Goal: Check status: Check status

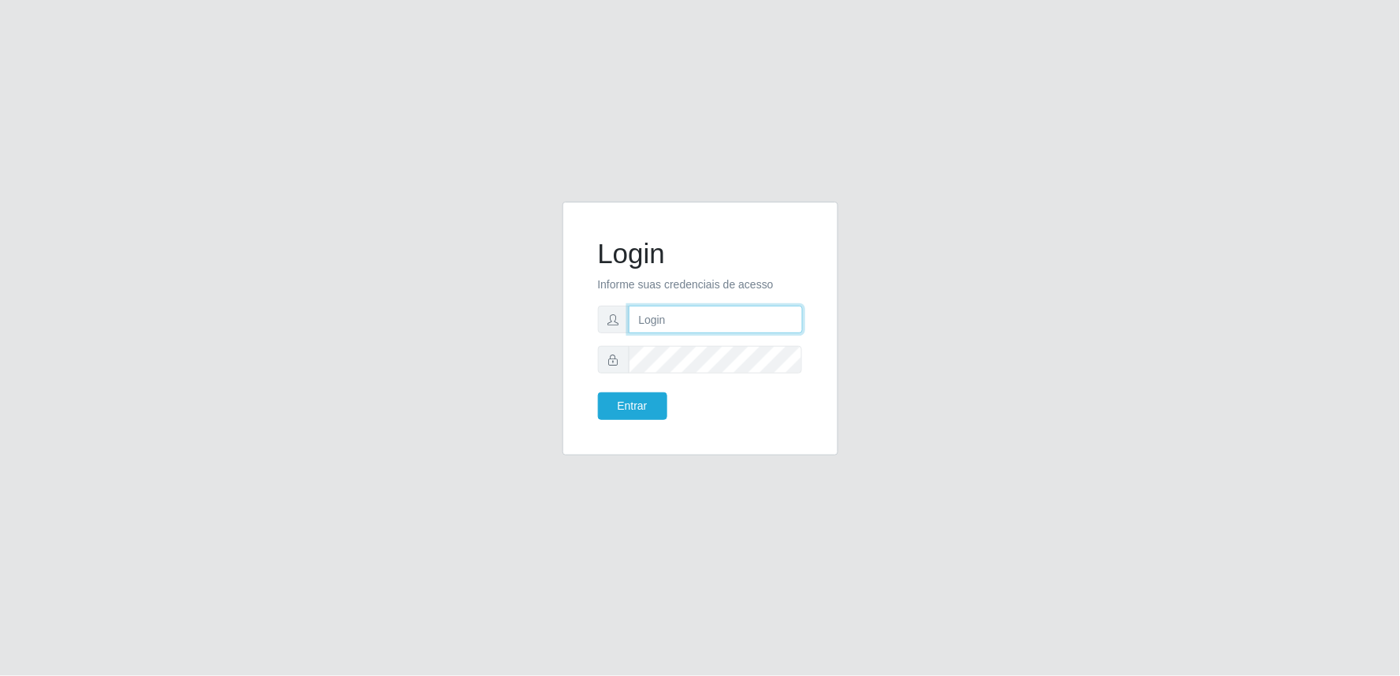
click at [708, 315] on input "text" at bounding box center [716, 320] width 174 height 28
type input "[EMAIL_ADDRESS][DOMAIN_NAME]"
click at [598, 392] on button "Entrar" at bounding box center [632, 406] width 69 height 28
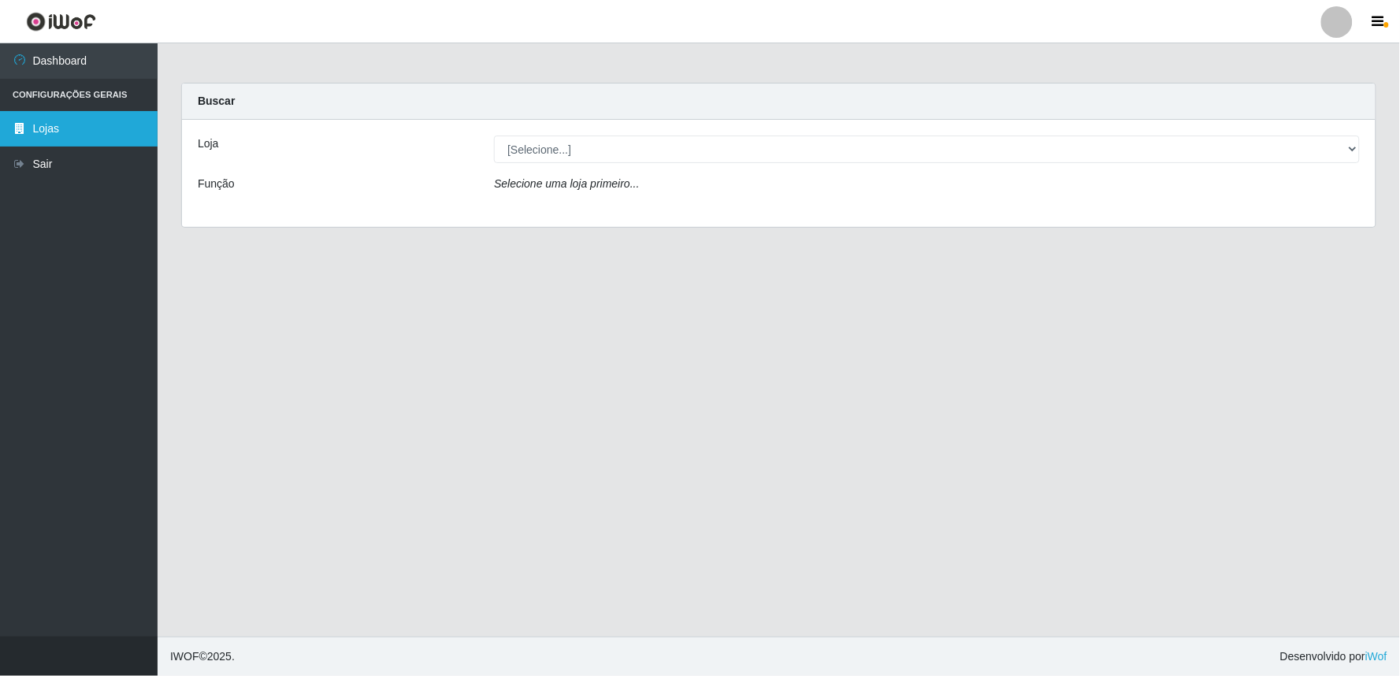
click at [35, 128] on link "Lojas" at bounding box center [79, 128] width 158 height 35
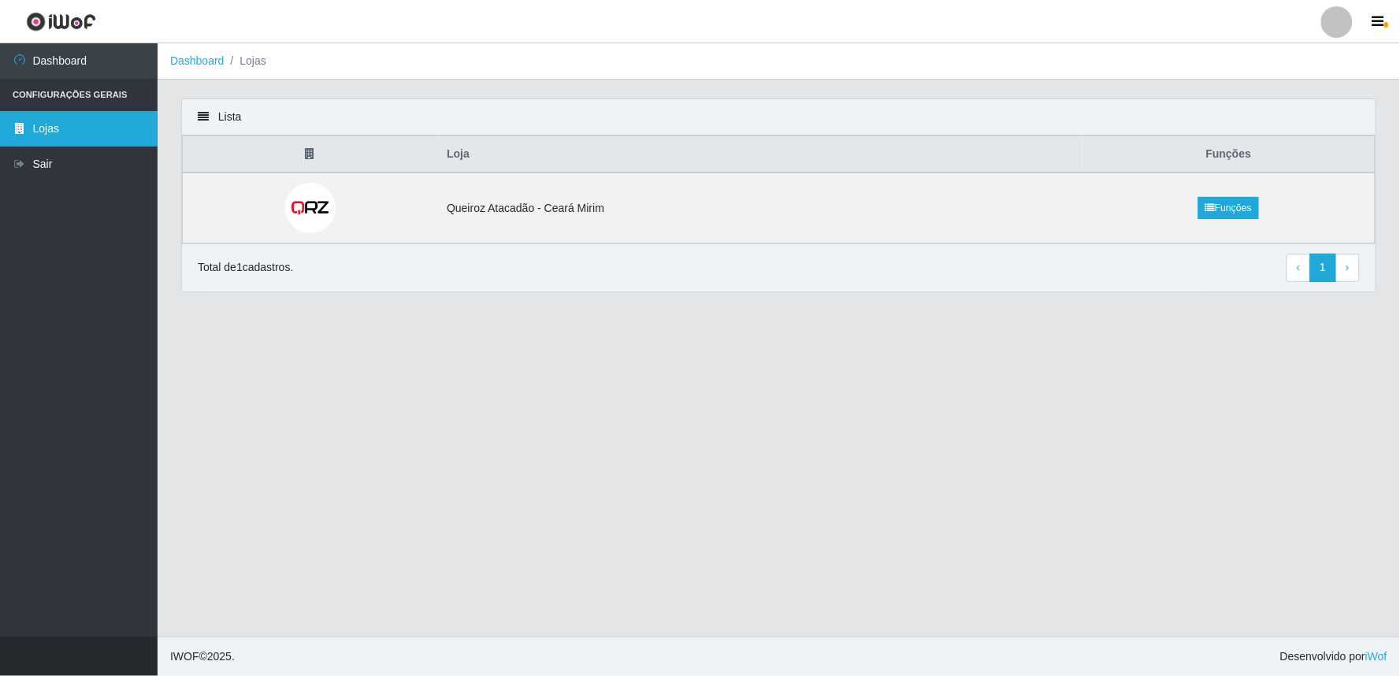
click at [48, 126] on link "Lojas" at bounding box center [79, 128] width 158 height 35
click at [573, 210] on td "Queiroz Atacadão - Ceará Mirim" at bounding box center [759, 208] width 645 height 71
drag, startPoint x: 963, startPoint y: 442, endPoint x: 951, endPoint y: 442, distance: 11.8
click at [953, 442] on main "Dashboard Lojas Lista Loja Funções Queiroz Atacadão - [GEOGRAPHIC_DATA] Mirim F…" at bounding box center [779, 339] width 1243 height 593
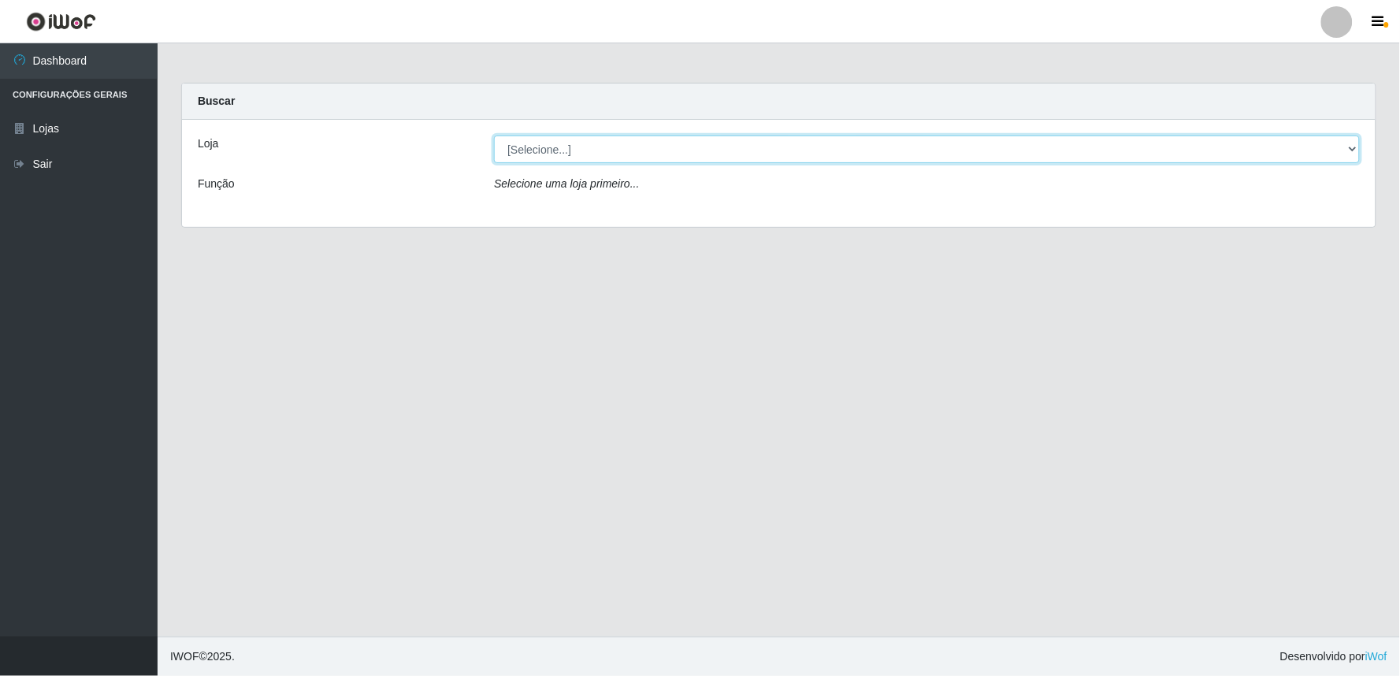
click at [1347, 145] on select "[Selecione...] Queiroz Atacadão - Ceará Mirim" at bounding box center [927, 150] width 866 height 28
select select "465"
click at [494, 136] on select "[Selecione...] Queiroz Atacadão - Ceará Mirim" at bounding box center [927, 150] width 866 height 28
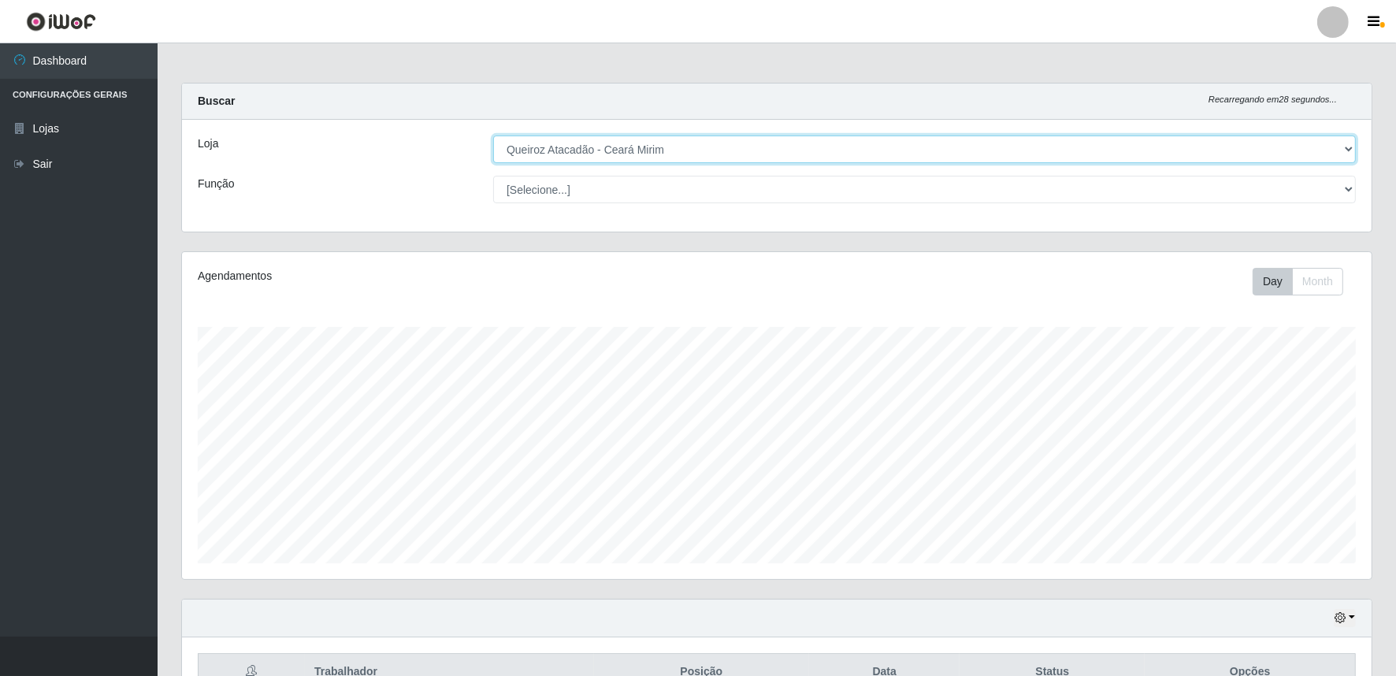
scroll to position [89, 0]
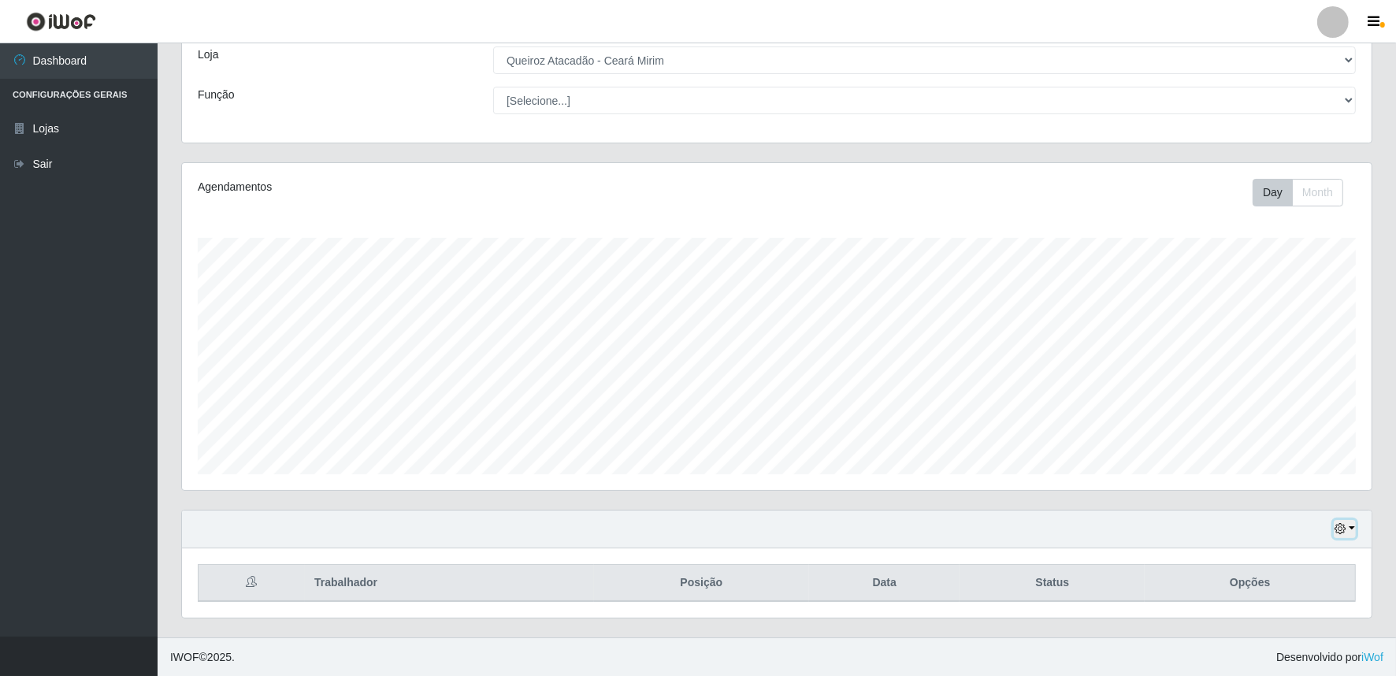
click at [1353, 531] on button "button" at bounding box center [1345, 529] width 22 height 18
click at [1271, 396] on button "1 dia" at bounding box center [1292, 403] width 124 height 33
click at [1355, 526] on button "button" at bounding box center [1345, 529] width 22 height 18
click at [1321, 436] on button "3 dias" at bounding box center [1292, 436] width 124 height 33
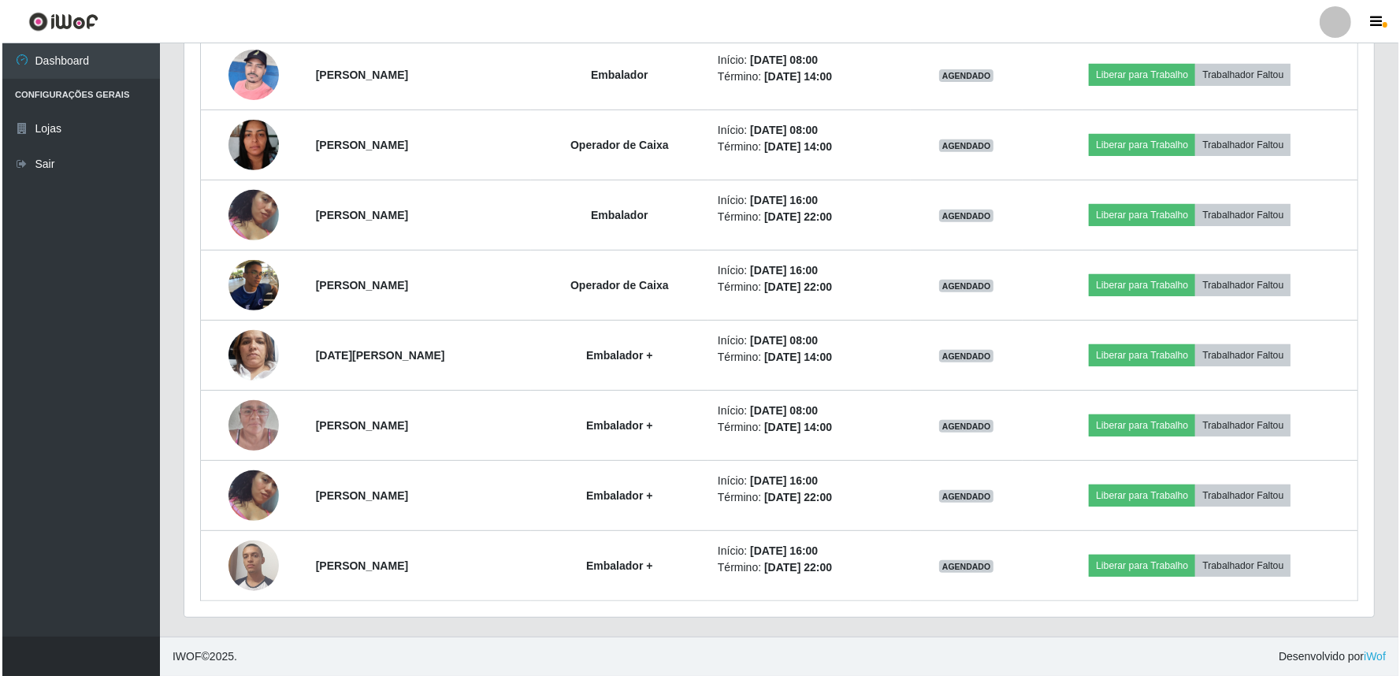
scroll to position [418, 0]
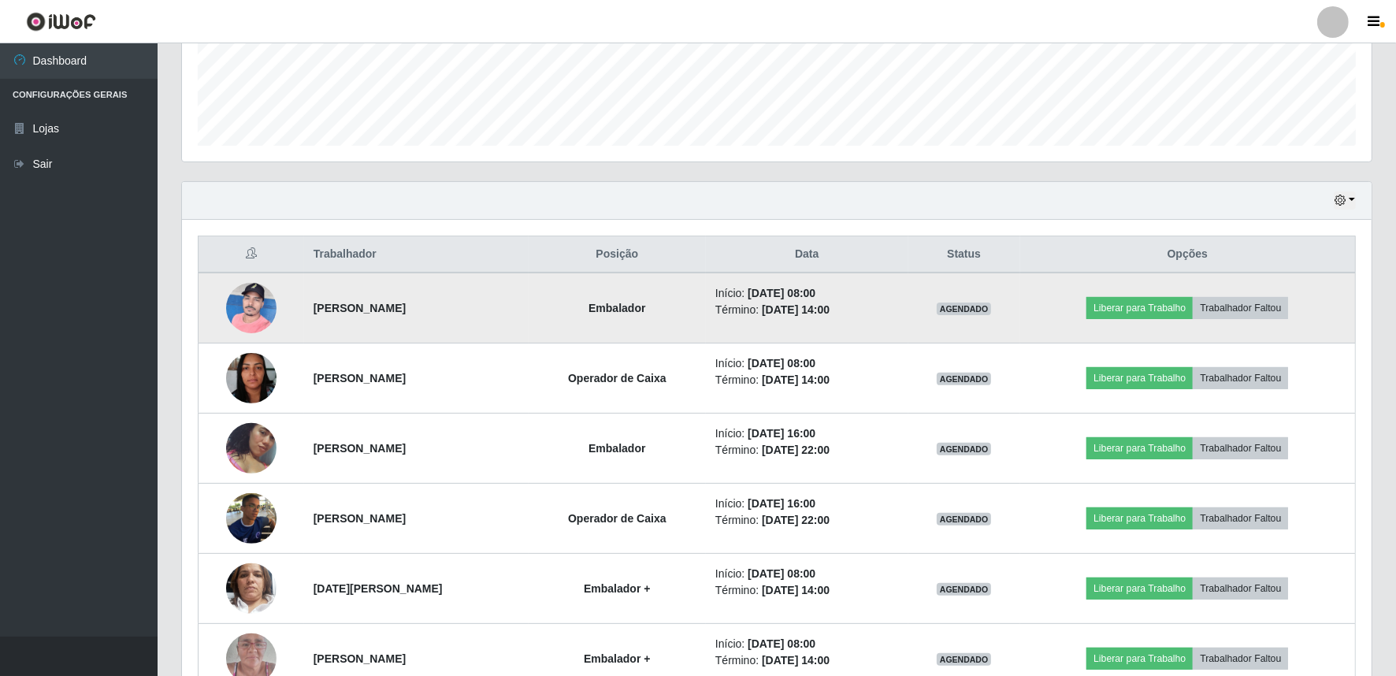
click at [257, 310] on img at bounding box center [251, 307] width 50 height 67
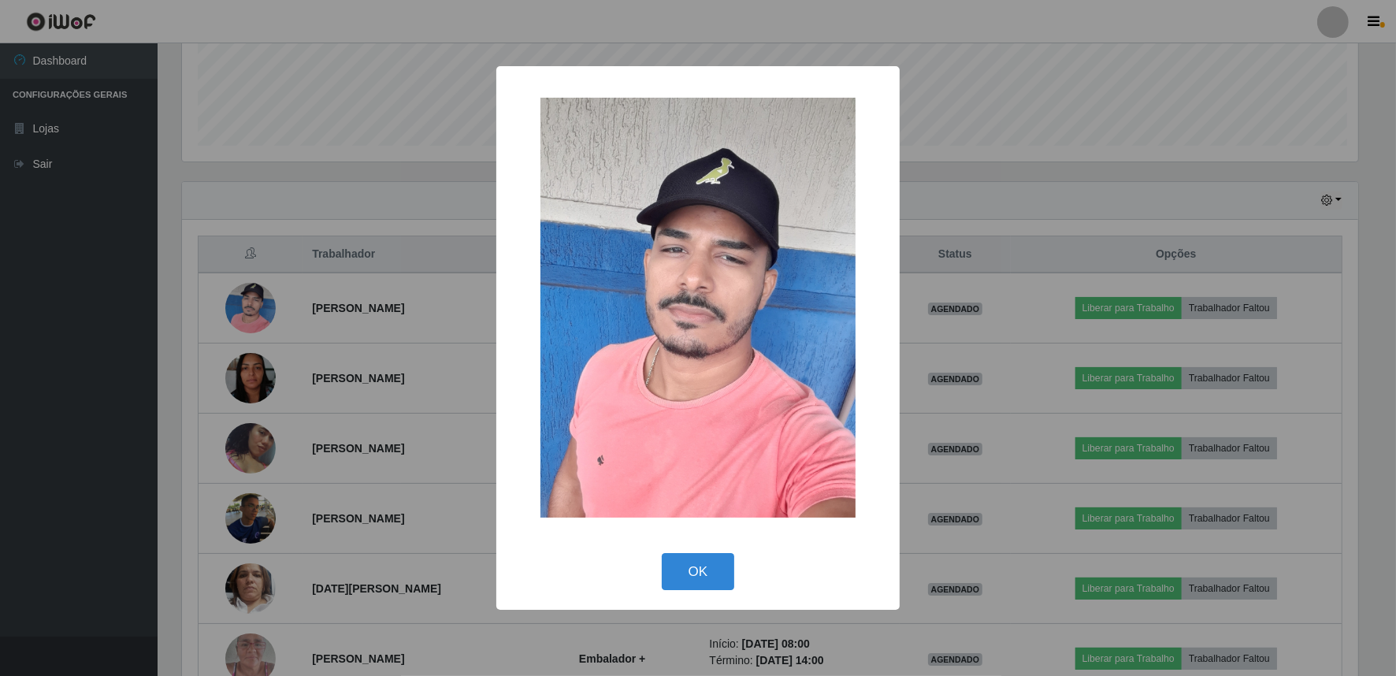
scroll to position [326, 1179]
drag, startPoint x: 50, startPoint y: 495, endPoint x: 97, endPoint y: 497, distance: 46.5
click at [56, 496] on div "× OK Cancel" at bounding box center [700, 338] width 1400 height 676
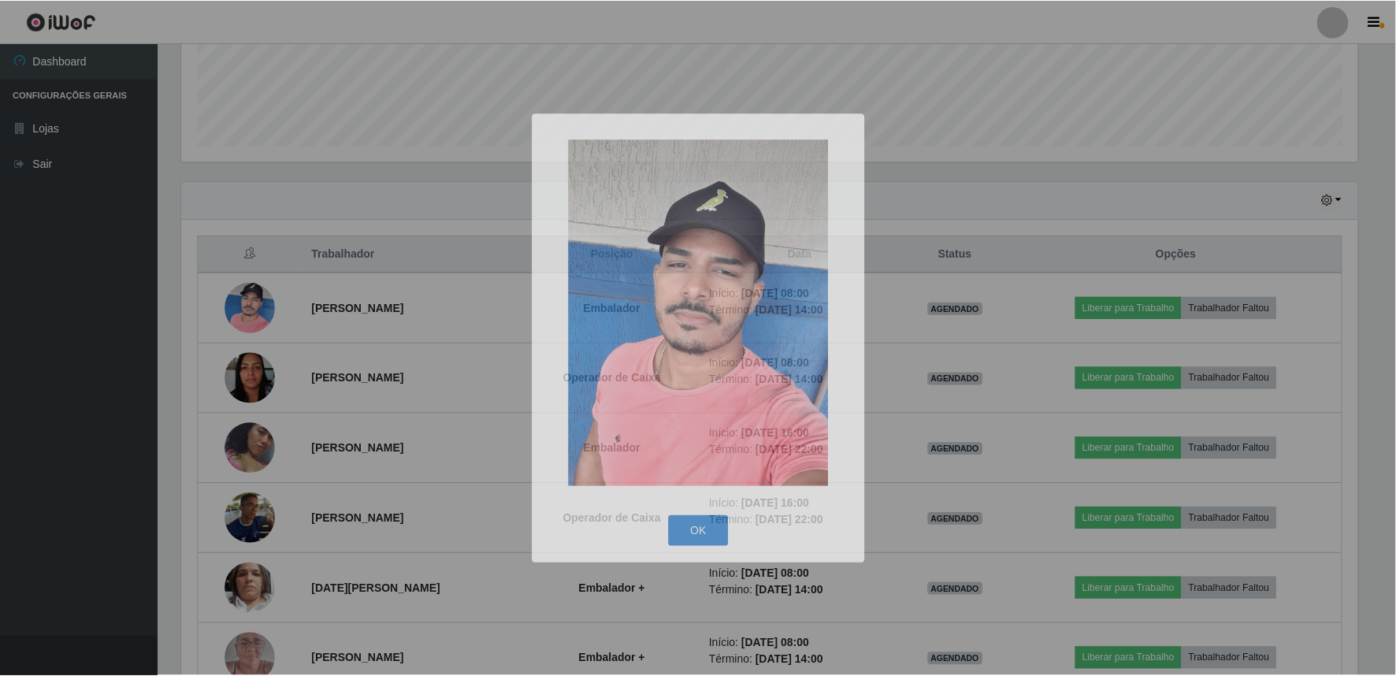
scroll to position [326, 1190]
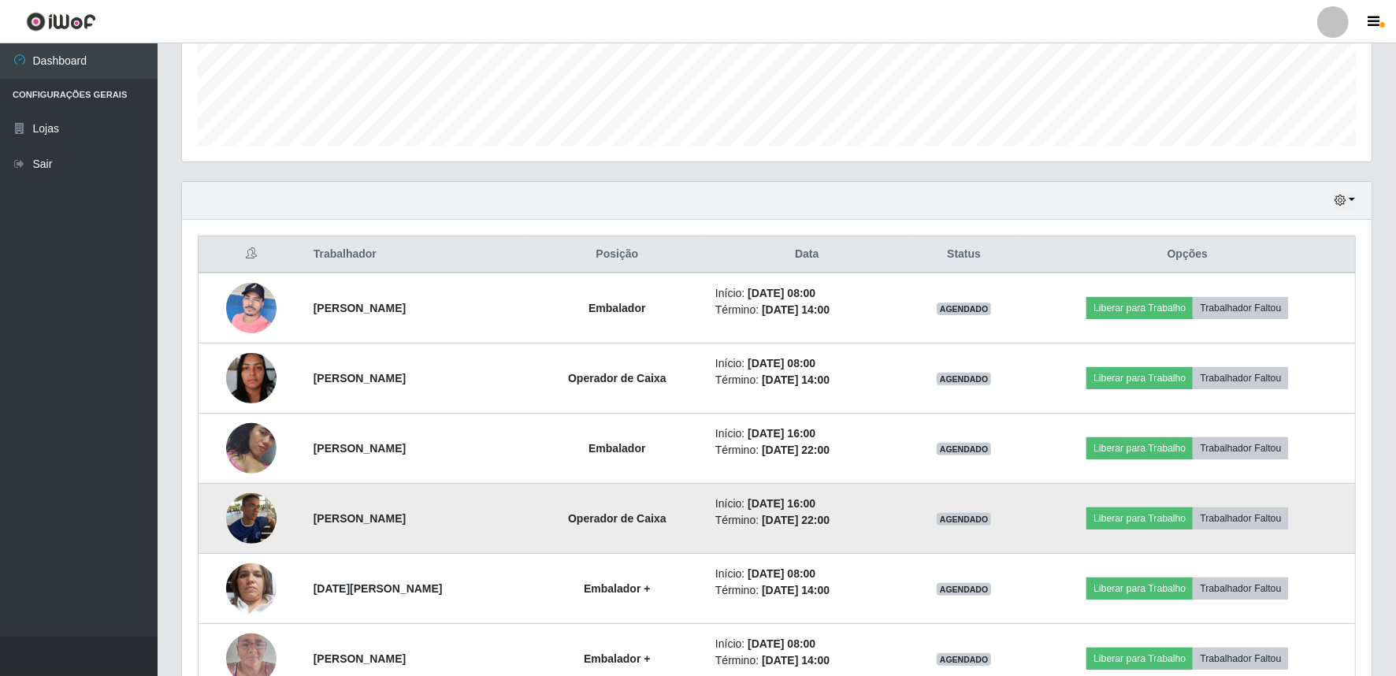
click at [239, 509] on img at bounding box center [251, 518] width 50 height 50
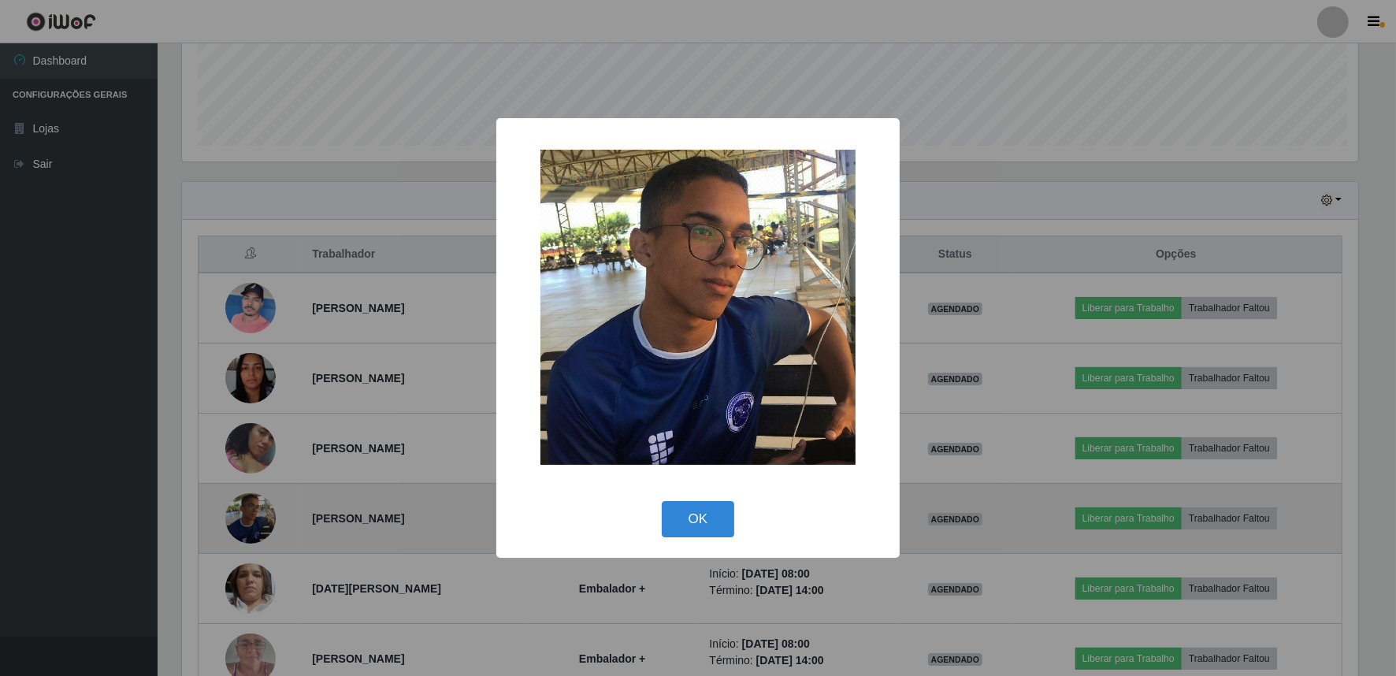
scroll to position [326, 1179]
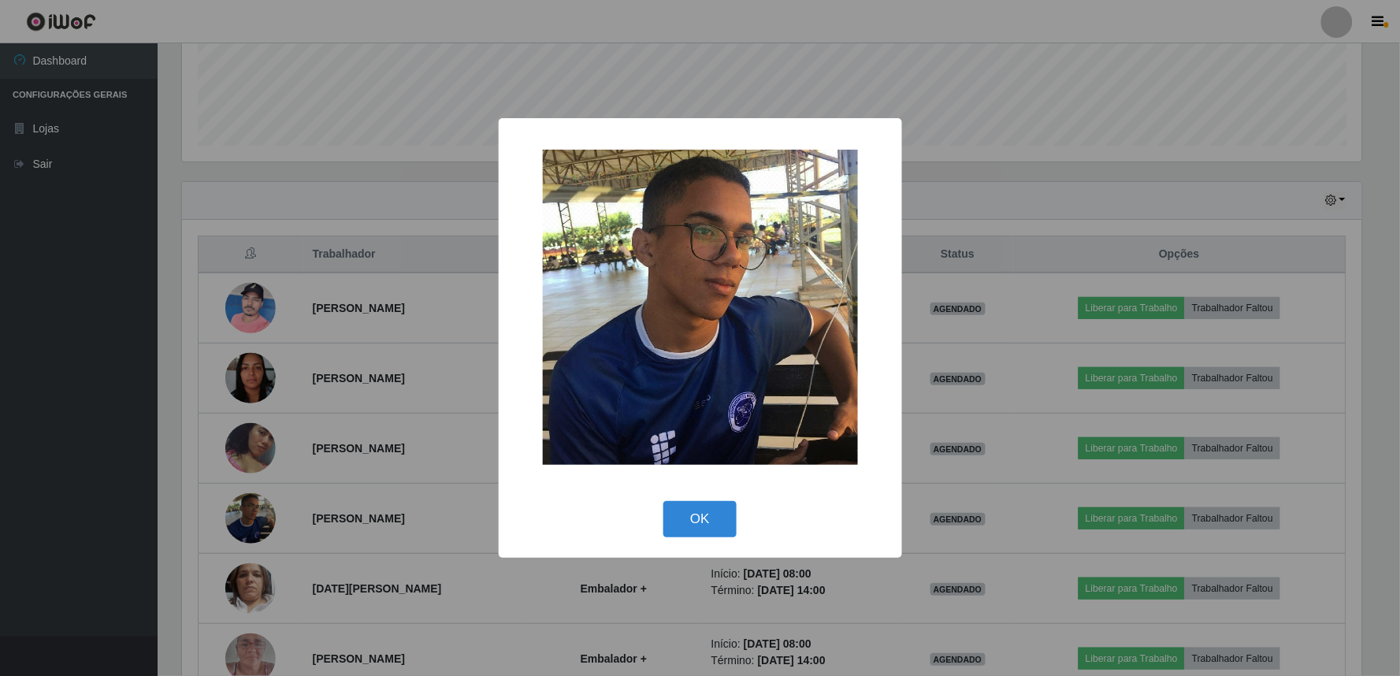
click at [130, 484] on div "× OK Cancel" at bounding box center [700, 338] width 1400 height 676
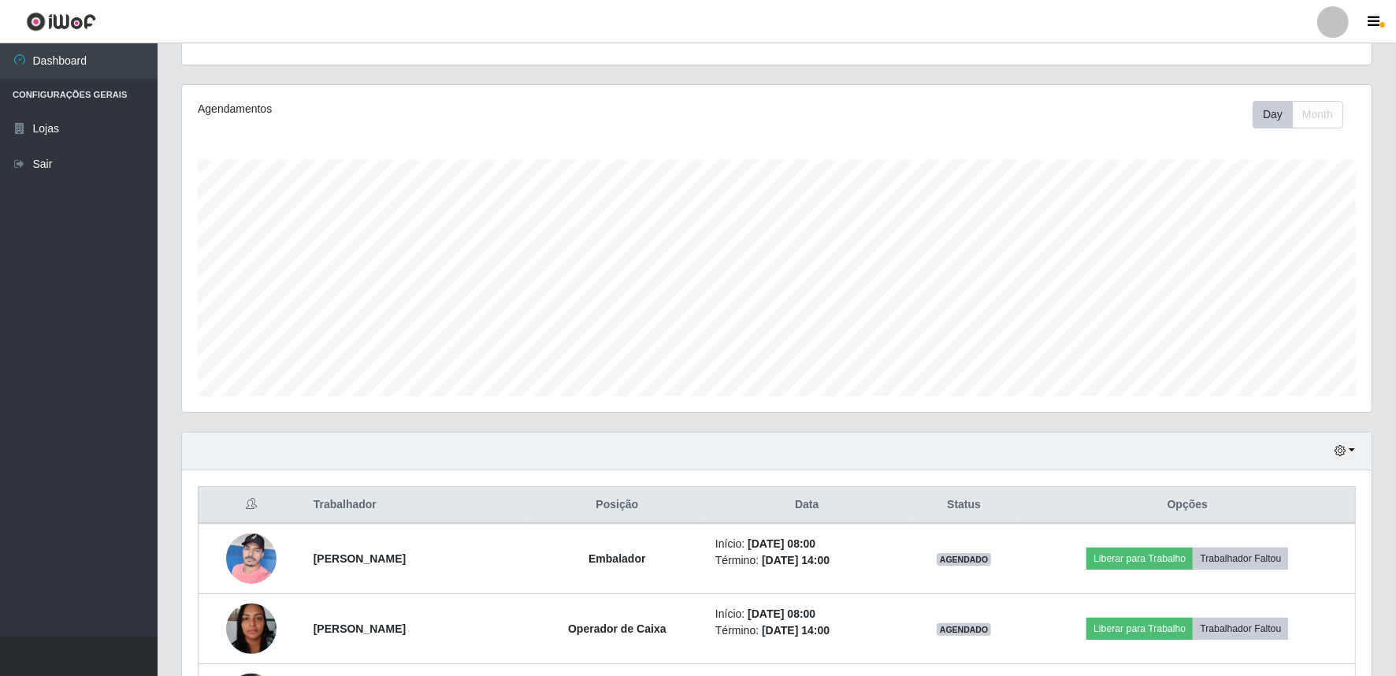
scroll to position [0, 0]
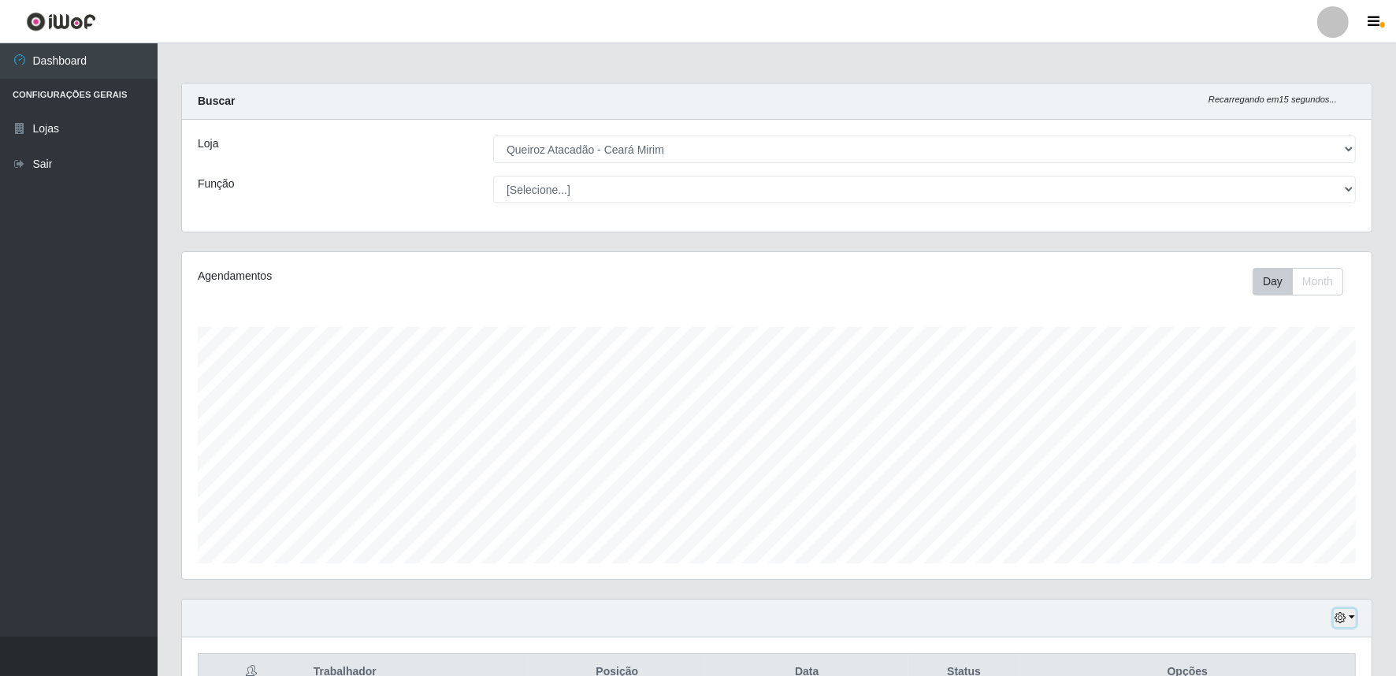
click at [1347, 615] on button "button" at bounding box center [1345, 618] width 22 height 18
click at [1284, 458] on button "Hoje" at bounding box center [1292, 459] width 124 height 33
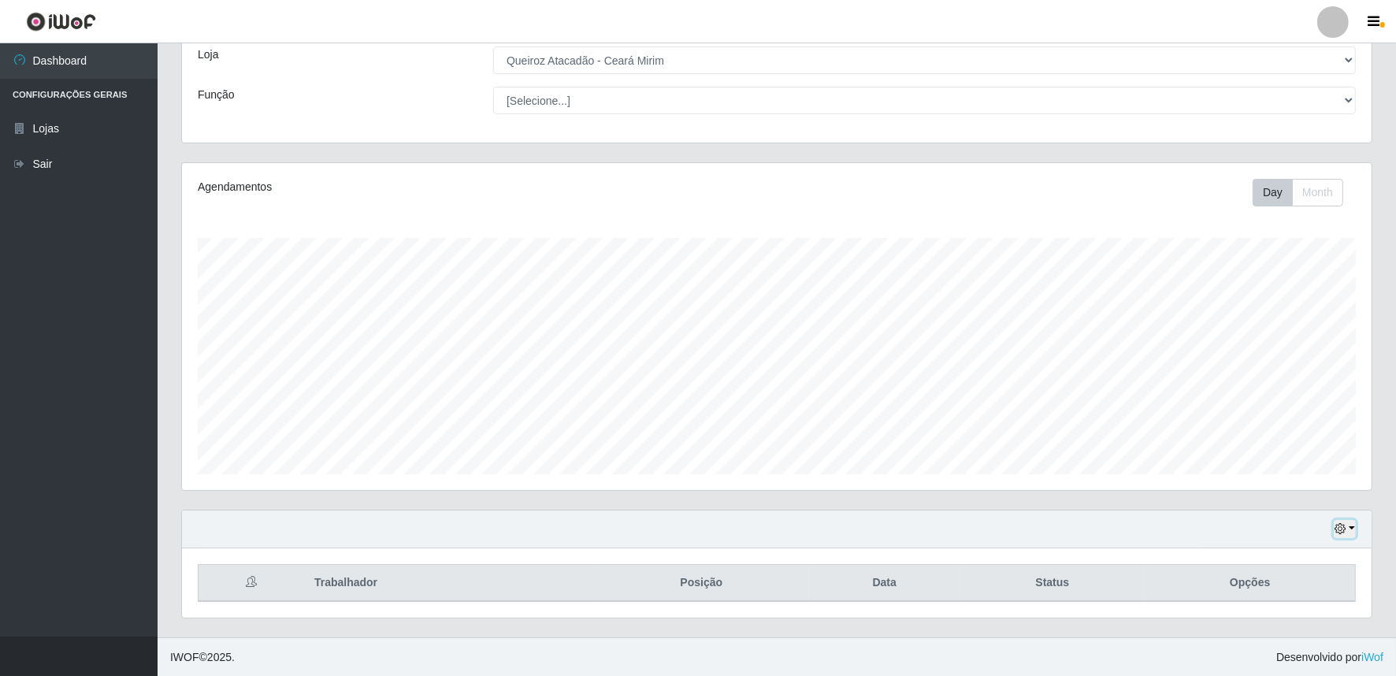
click at [1343, 526] on icon "button" at bounding box center [1340, 528] width 11 height 11
click at [1292, 434] on button "3 dias" at bounding box center [1292, 436] width 124 height 33
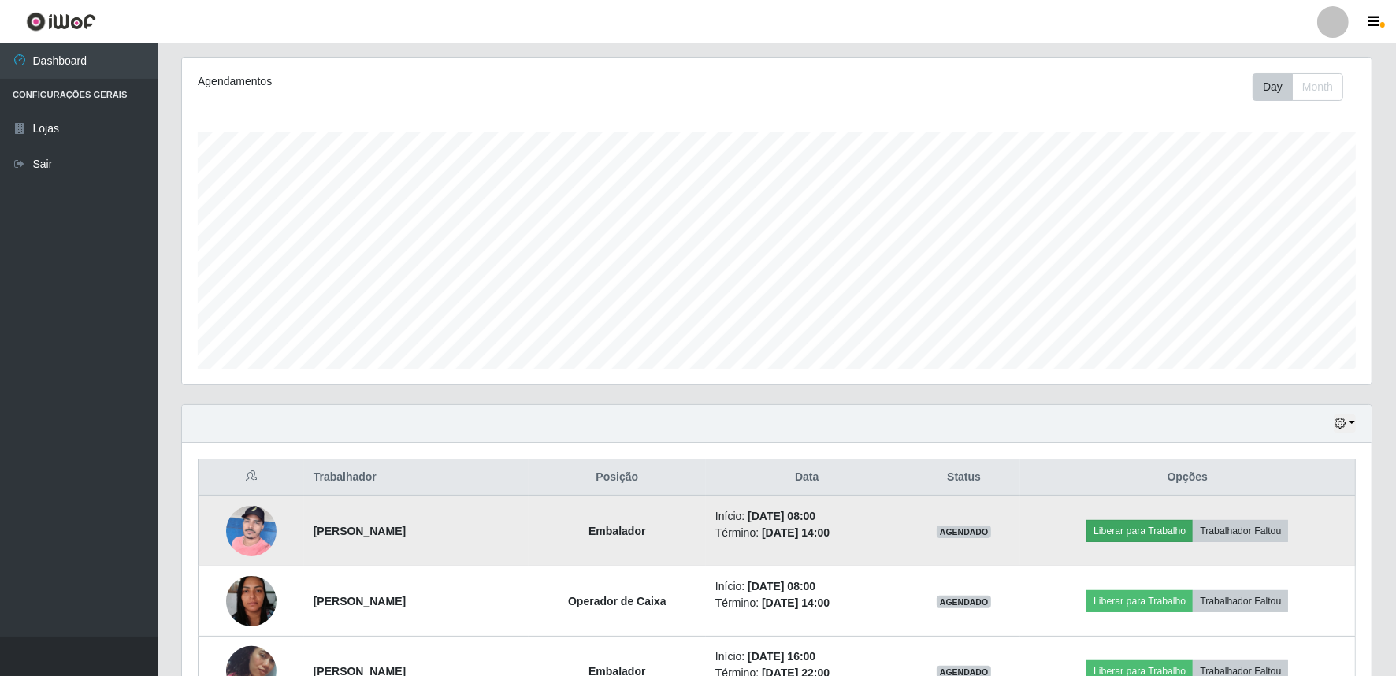
scroll to position [184, 0]
